Goal: Task Accomplishment & Management: Manage account settings

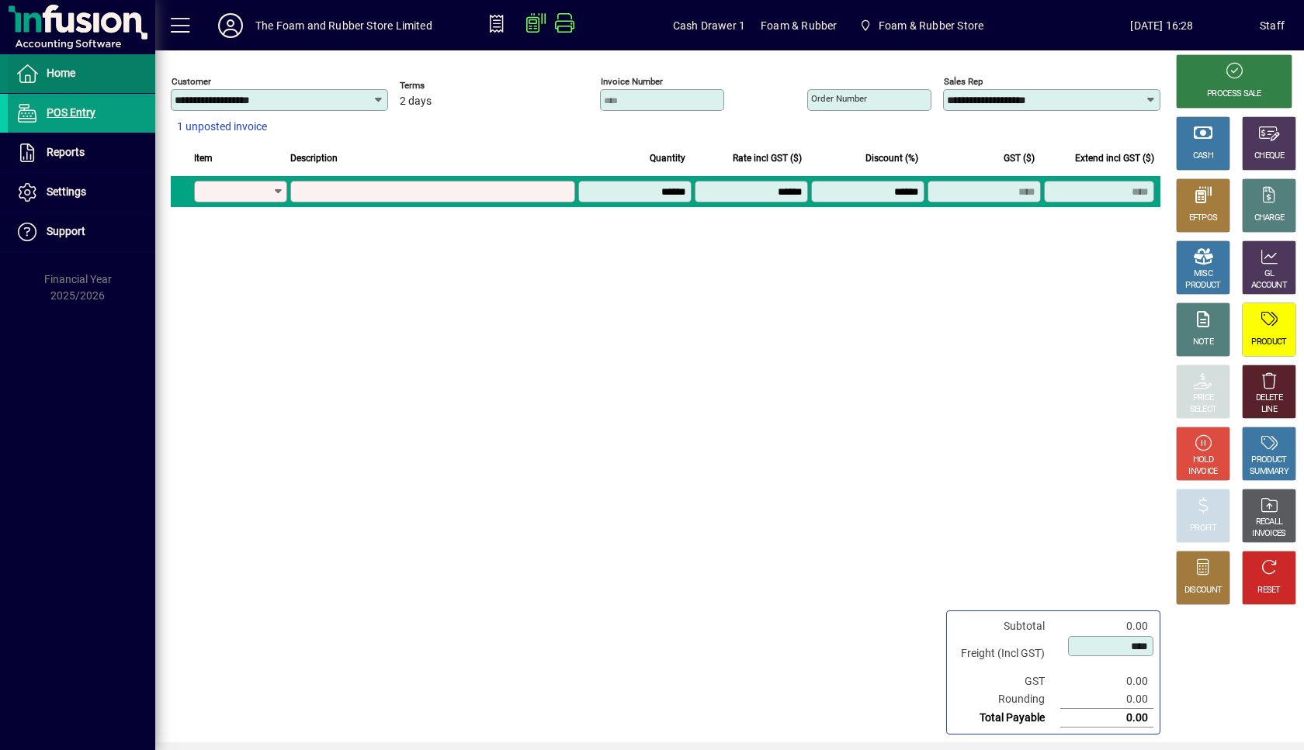
click at [83, 74] on span at bounding box center [81, 73] width 147 height 37
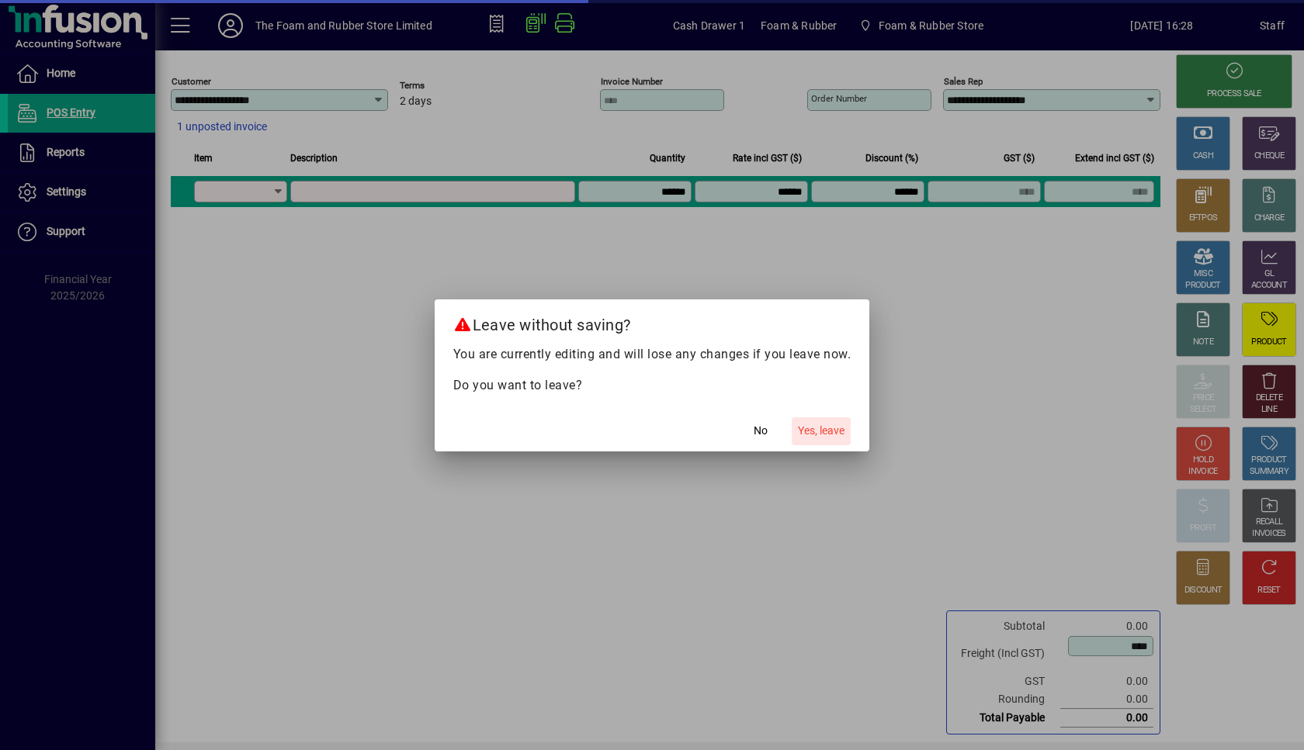
click at [824, 439] on span "button" at bounding box center [821, 431] width 59 height 37
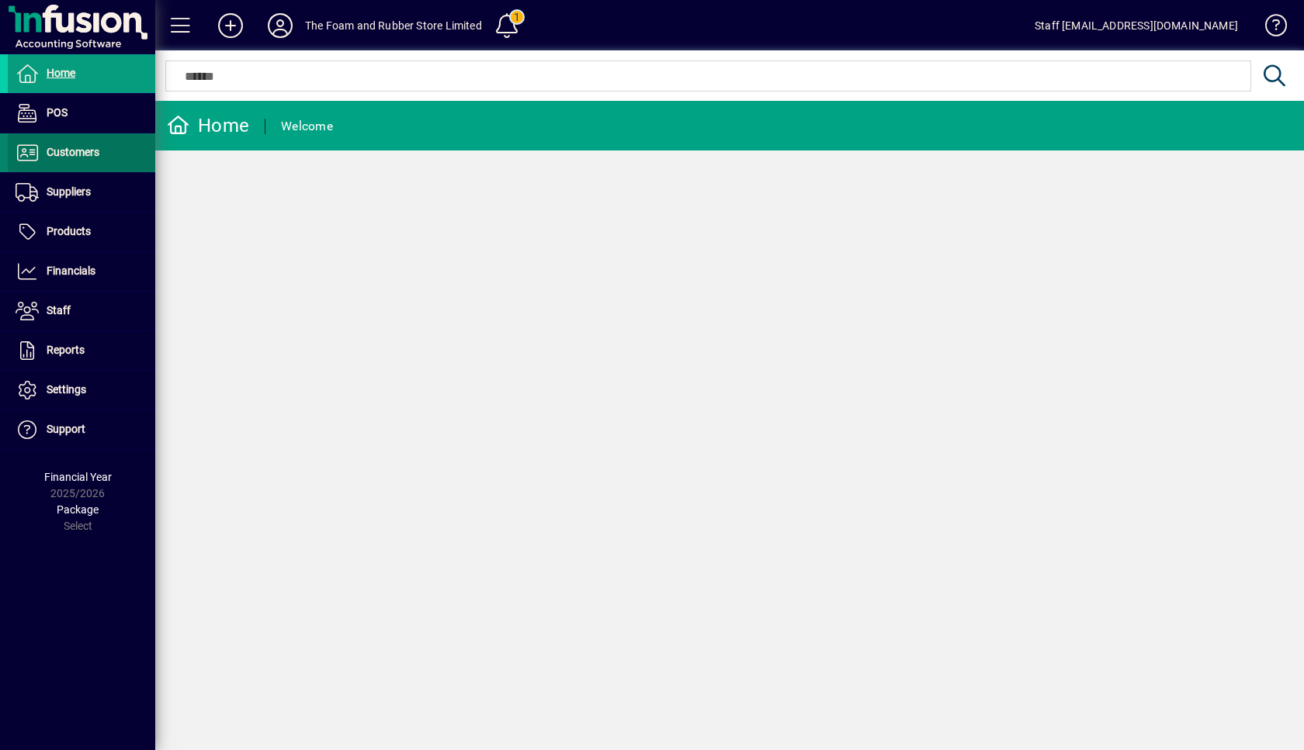
click at [83, 149] on span "Customers" at bounding box center [73, 152] width 53 height 12
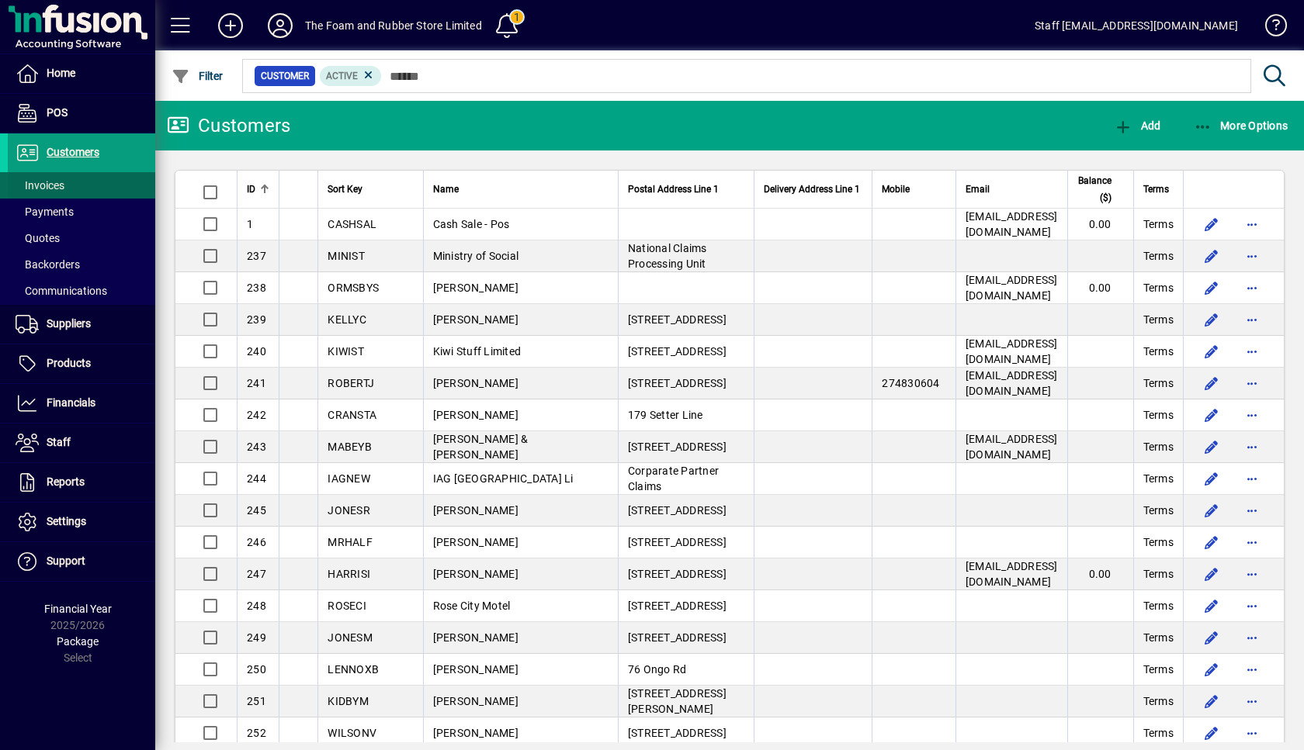
click at [51, 185] on span "Invoices" at bounding box center [40, 185] width 49 height 12
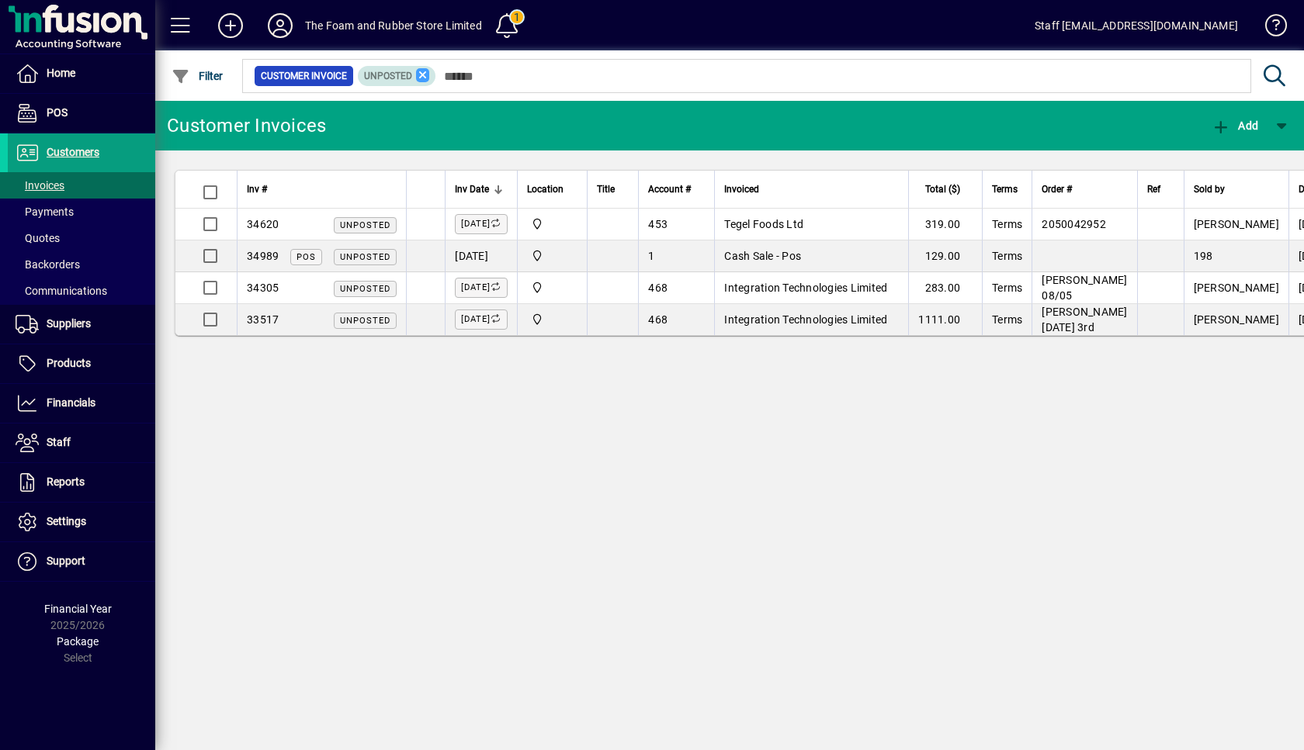
click at [419, 75] on icon at bounding box center [423, 75] width 14 height 14
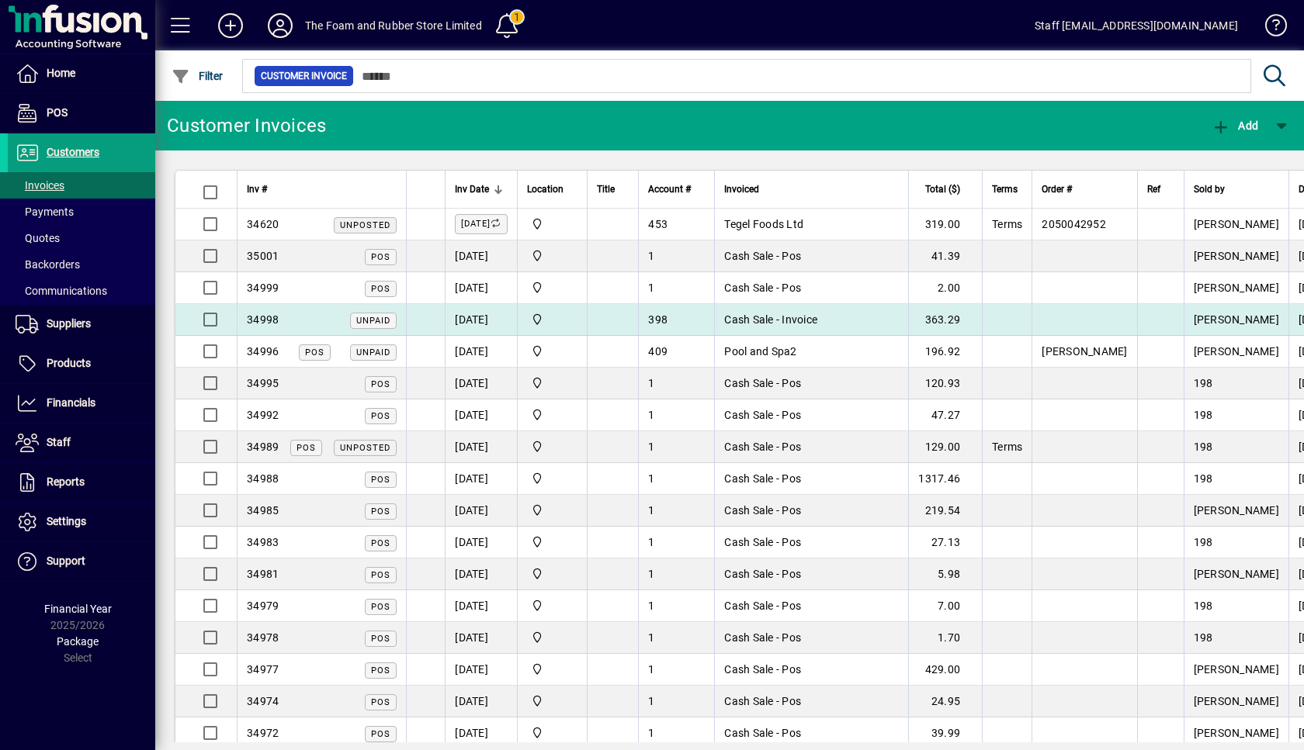
click at [786, 320] on span "Cash Sale - Invoice" at bounding box center [770, 320] width 93 height 12
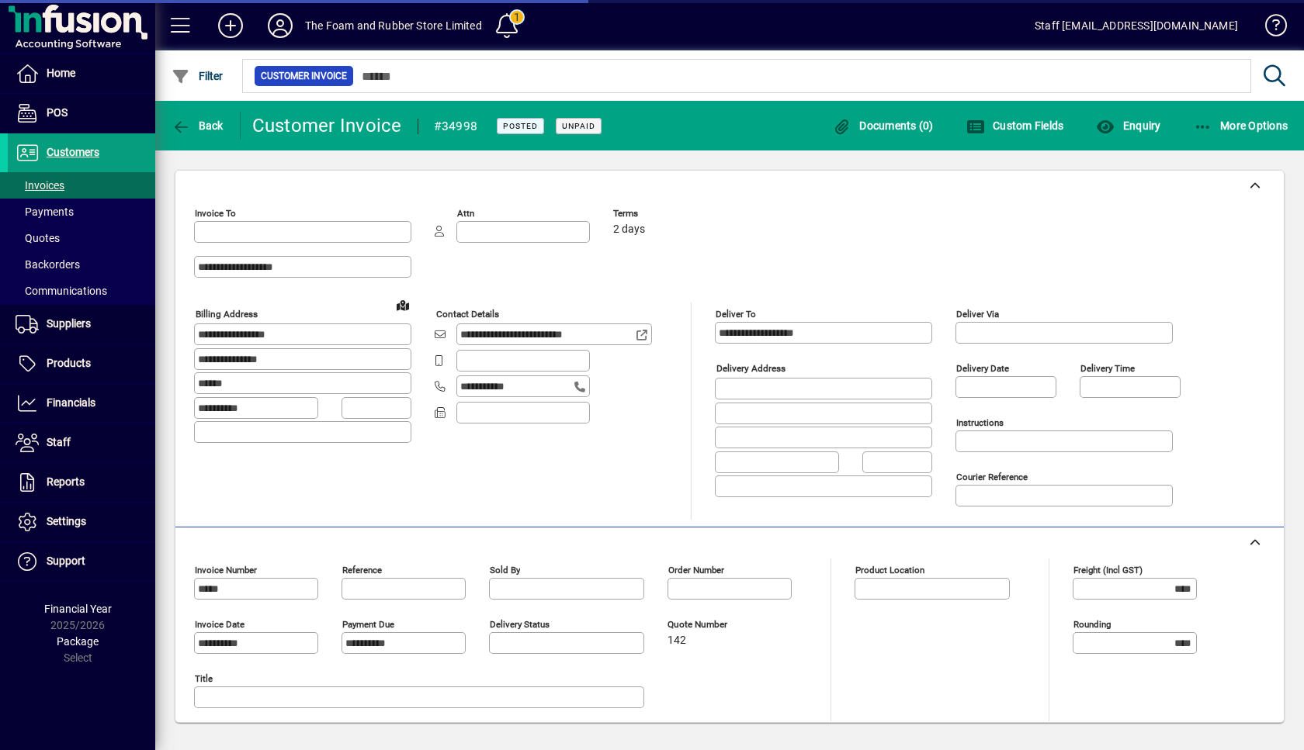
type input "**********"
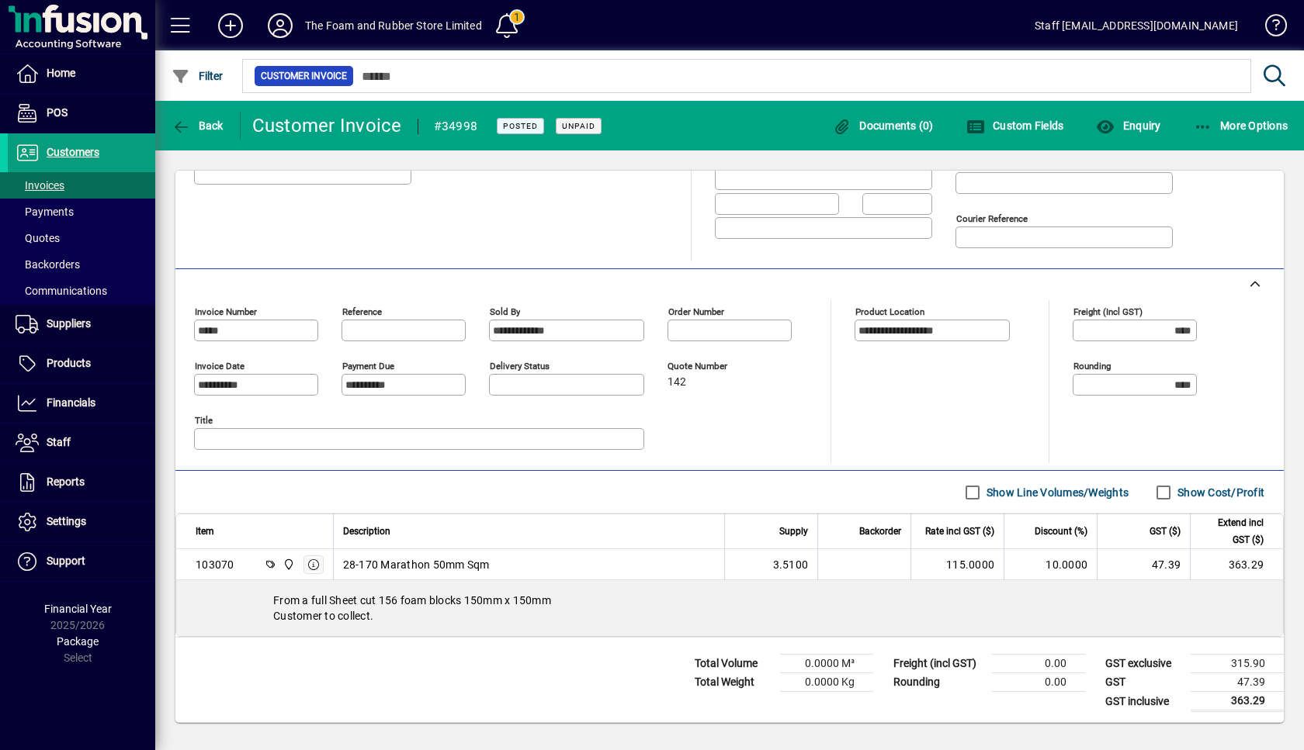
scroll to position [261, 0]
